Goal: Task Accomplishment & Management: Use online tool/utility

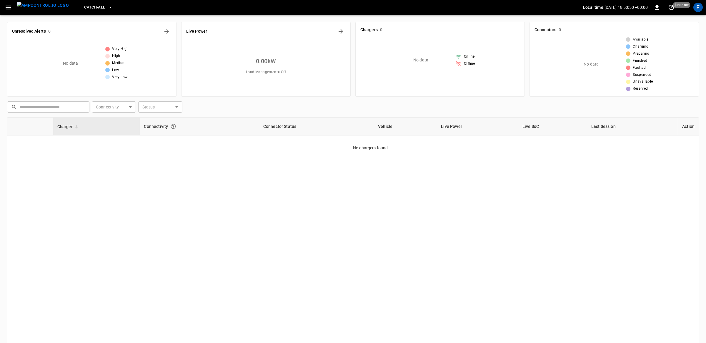
click at [4, 5] on button "button" at bounding box center [8, 7] width 12 height 11
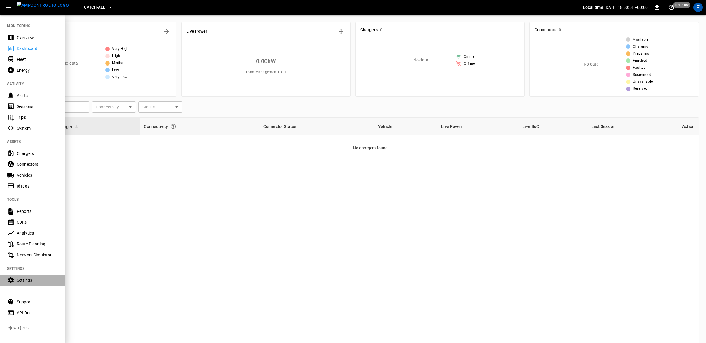
click at [41, 279] on div "Settings" at bounding box center [37, 280] width 41 height 6
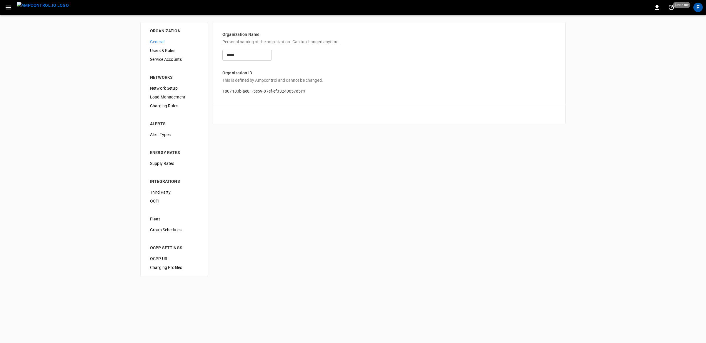
click at [6, 6] on icon "button" at bounding box center [8, 7] width 7 height 7
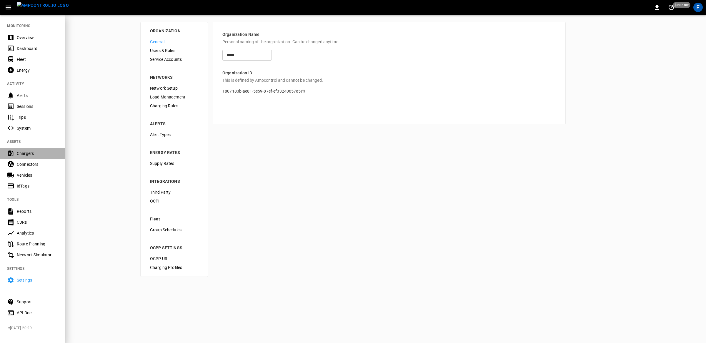
click at [25, 151] on div "Chargers" at bounding box center [37, 154] width 41 height 6
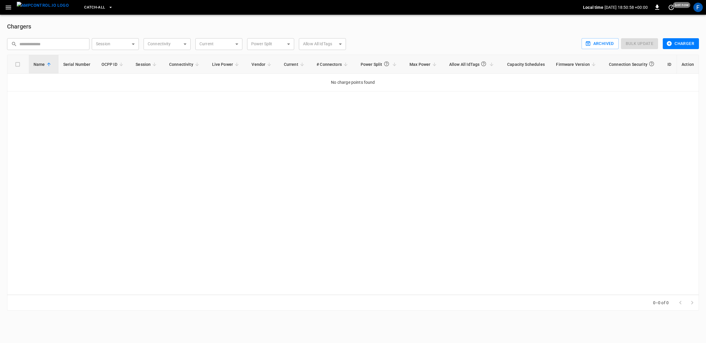
click at [669, 46] on icon "button" at bounding box center [669, 43] width 5 height 5
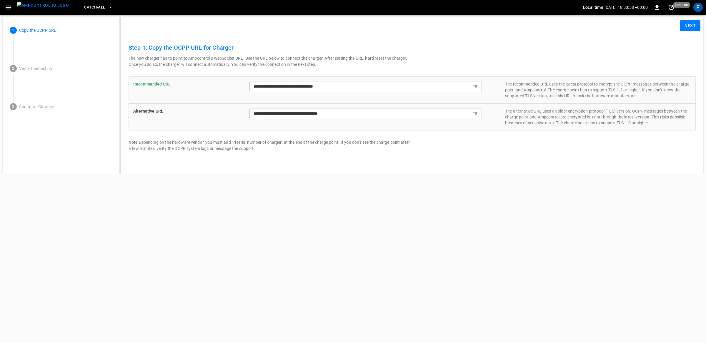
type input "**********"
click at [687, 28] on button "Next" at bounding box center [690, 25] width 21 height 11
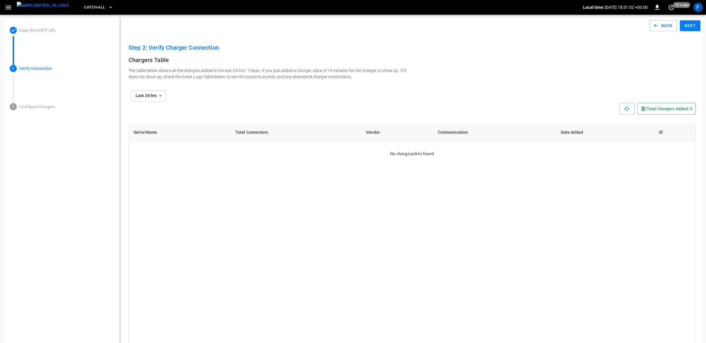
click at [40, 9] on img "menu" at bounding box center [43, 5] width 52 height 7
